Goal: Information Seeking & Learning: Find specific page/section

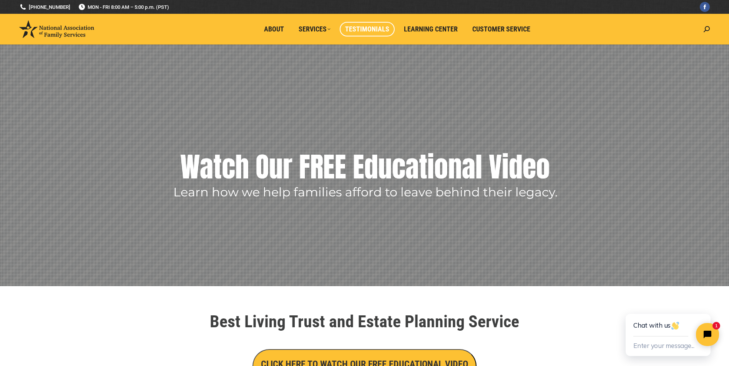
click at [358, 29] on span "Testimonials" at bounding box center [367, 29] width 44 height 8
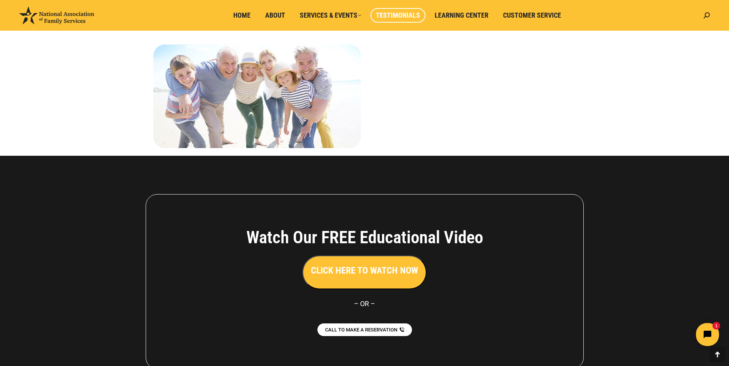
scroll to position [894, 0]
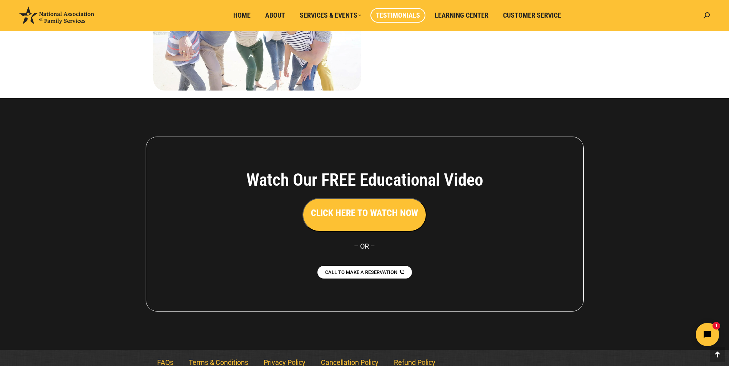
click at [216, 355] on link "Terms & Conditions" at bounding box center [218, 363] width 75 height 18
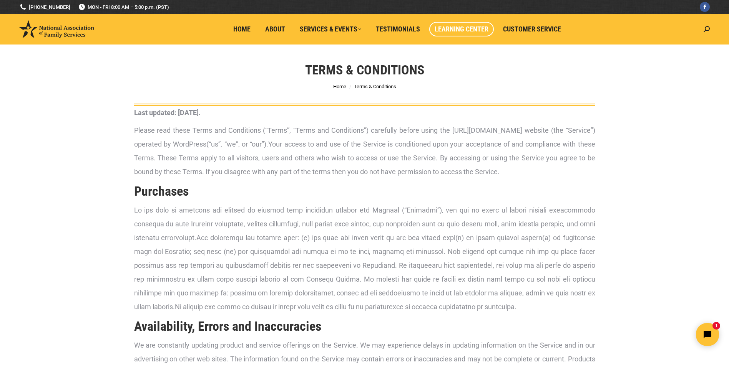
click at [458, 28] on span "Learning Center" at bounding box center [461, 29] width 54 height 8
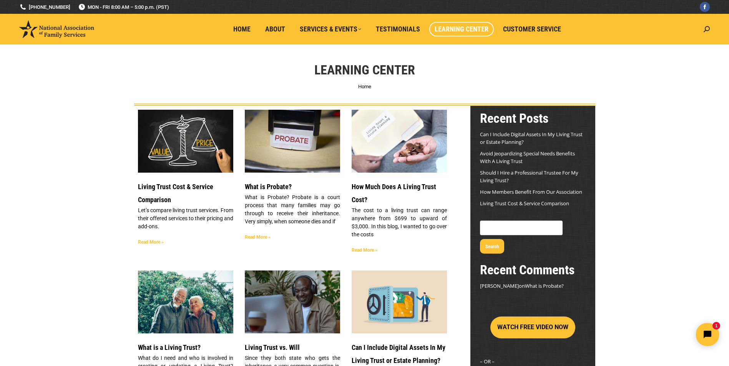
click at [192, 177] on article "Living Trust Cost & Service Comparison Let’s compare living trust services. Fro…" at bounding box center [185, 183] width 95 height 147
click at [150, 243] on link "Read More »" at bounding box center [151, 242] width 26 height 5
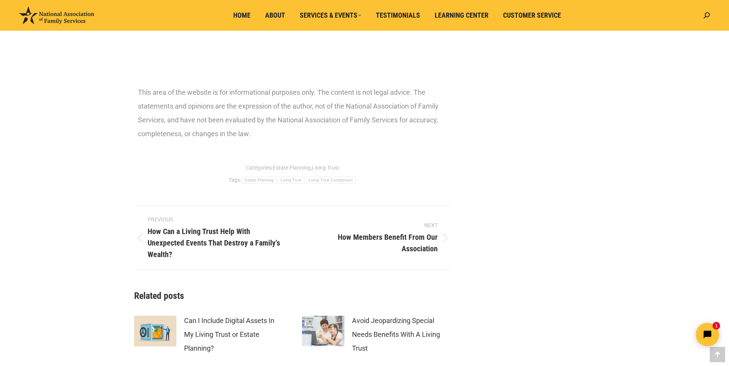
scroll to position [3048, 0]
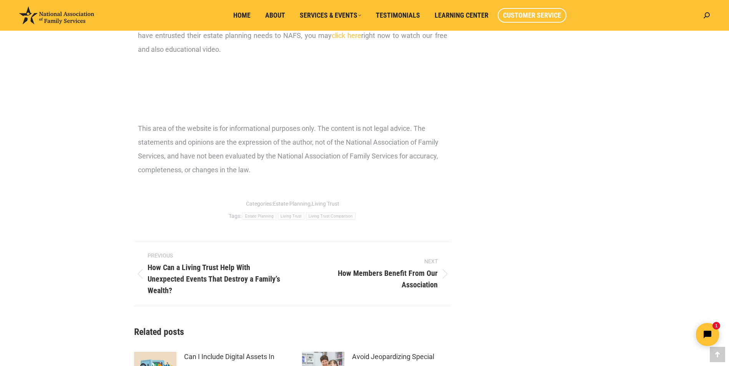
click at [530, 16] on span "Customer Service" at bounding box center [532, 15] width 58 height 8
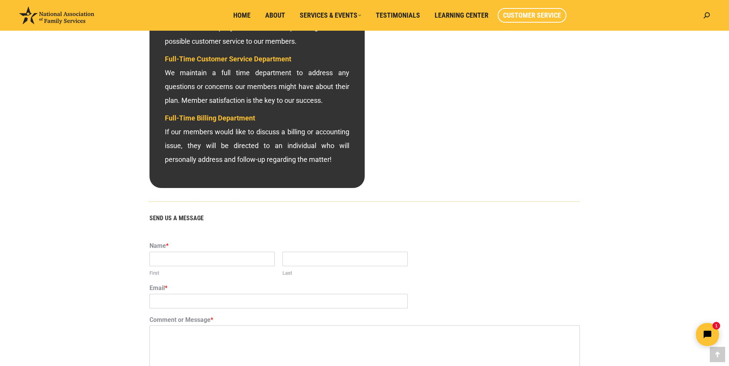
scroll to position [288, 0]
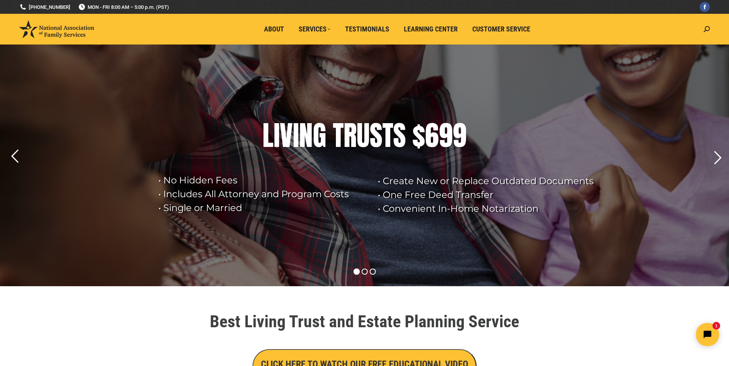
click at [394, 141] on div "S" at bounding box center [399, 135] width 13 height 31
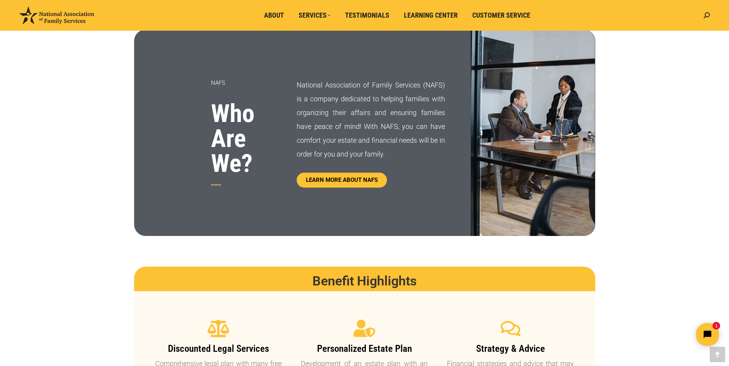
scroll to position [384, 0]
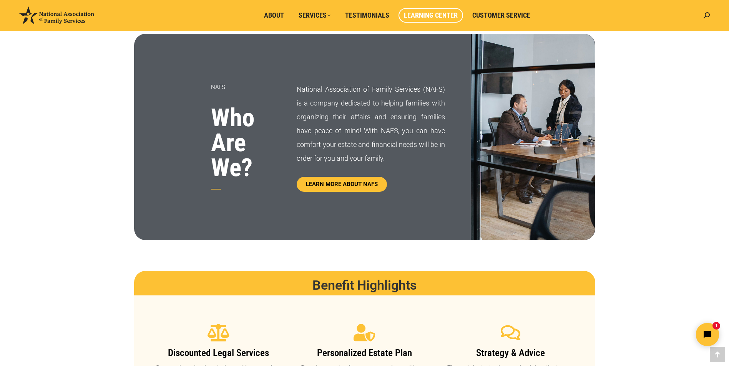
click at [432, 14] on span "Learning Center" at bounding box center [431, 15] width 54 height 8
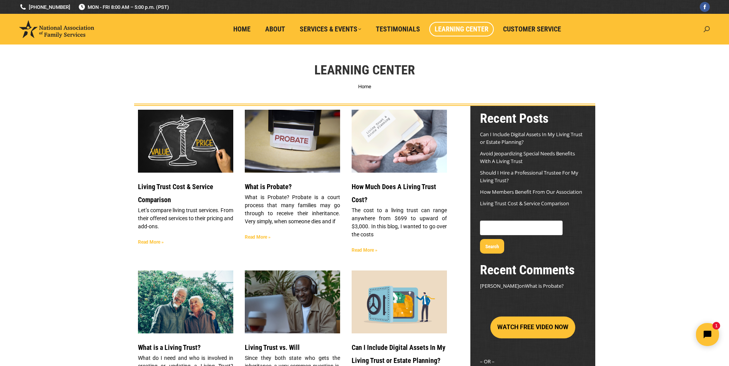
click at [705, 29] on icon at bounding box center [706, 29] width 6 height 6
type input "meeting"
click input "Go!" at bounding box center [0, 0] width 0 height 0
